Goal: Task Accomplishment & Management: Manage account settings

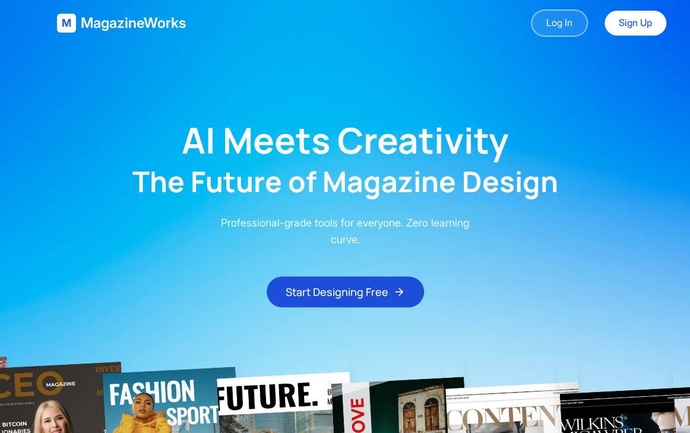
click at [565, 24] on link "Log In" at bounding box center [559, 22] width 57 height 27
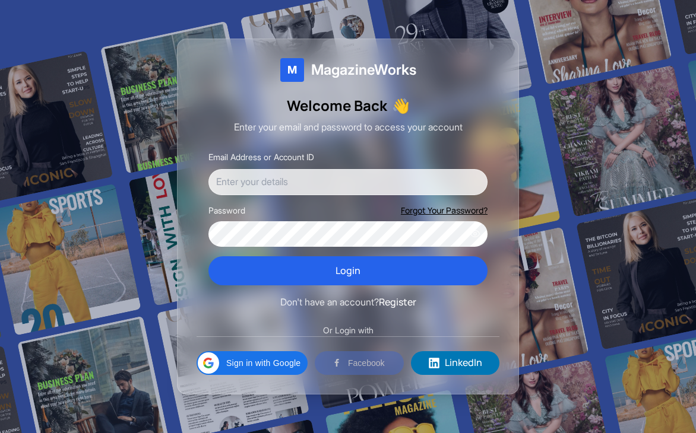
click at [310, 179] on input "Email Address or Account ID" at bounding box center [347, 182] width 279 height 26
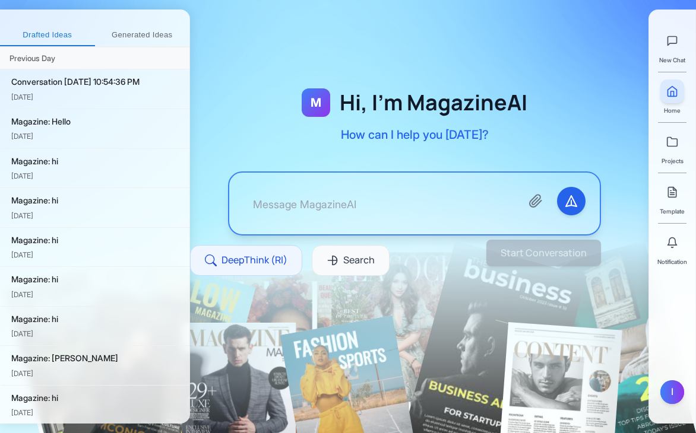
click at [570, 82] on div "M Hi, I'm MagazineAI How can I help you today? DeepThink (RI) Search" at bounding box center [414, 196] width 449 height 260
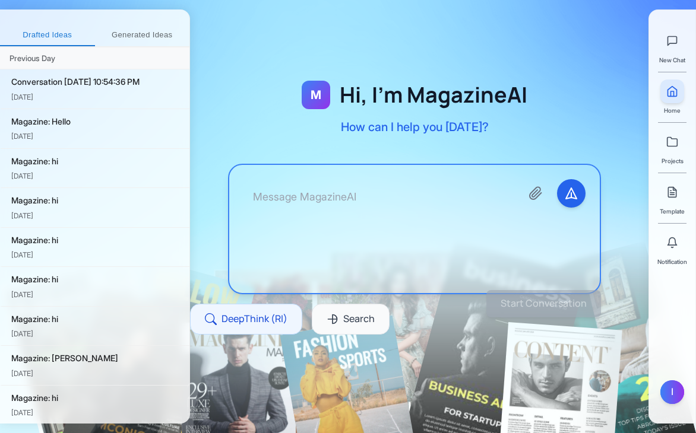
click at [471, 189] on textarea at bounding box center [377, 229] width 268 height 100
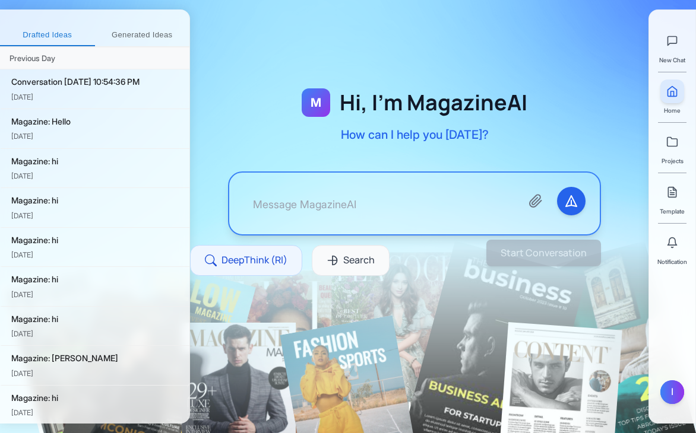
click at [503, 137] on div "M Hi, I'm MagazineAI How can I help you today? DeepThink (RI) Search" at bounding box center [414, 196] width 449 height 260
click at [503, 137] on div "M Hi, I'm MagazineAI How can I help you today?" at bounding box center [415, 115] width 226 height 55
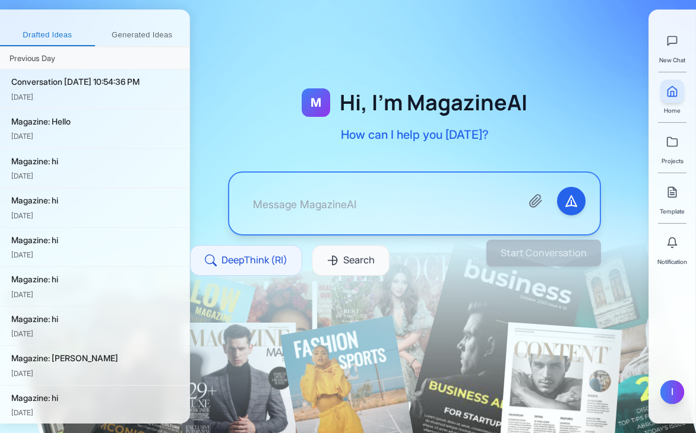
click at [676, 389] on div "I" at bounding box center [672, 392] width 24 height 24
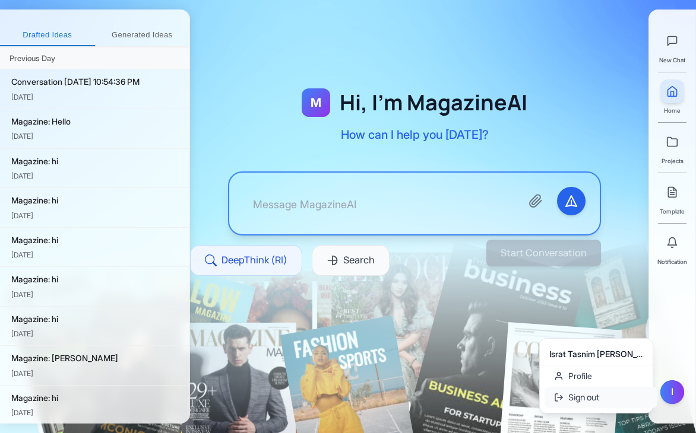
click at [614, 398] on button "Sign out" at bounding box center [600, 397] width 113 height 21
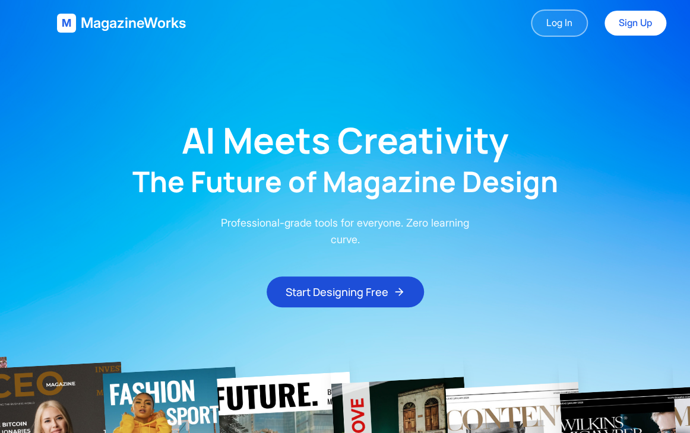
click at [562, 27] on link "Log In" at bounding box center [559, 22] width 57 height 27
